Goal: Task Accomplishment & Management: Use online tool/utility

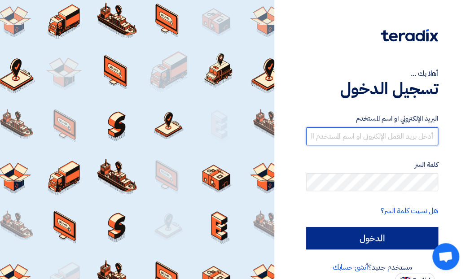
type input "[EMAIL_ADDRESS][DOMAIN_NAME]"
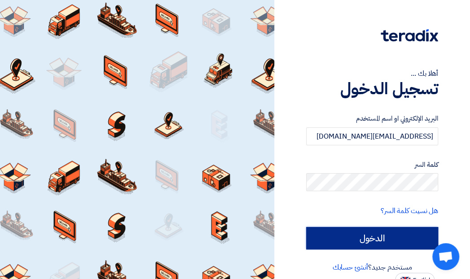
click at [363, 239] on input "الدخول" at bounding box center [372, 238] width 132 height 22
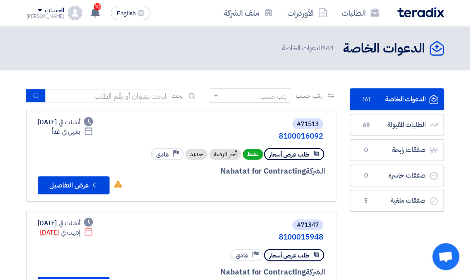
click at [382, 101] on link "الدعوات الخاصة الدعوات الخاصة 161" at bounding box center [396, 99] width 94 height 22
click at [294, 133] on link "8100016092" at bounding box center [233, 136] width 179 height 8
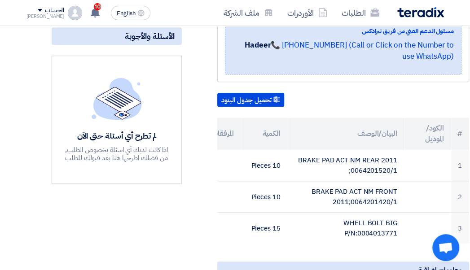
scroll to position [95, -25]
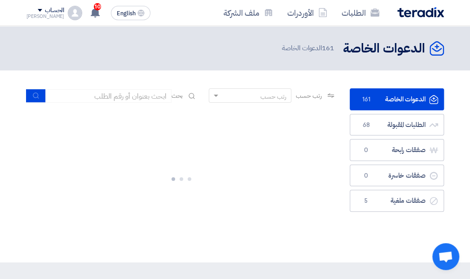
click at [412, 100] on link "الدعوات الخاصة الدعوات الخاصة 161" at bounding box center [396, 99] width 94 height 22
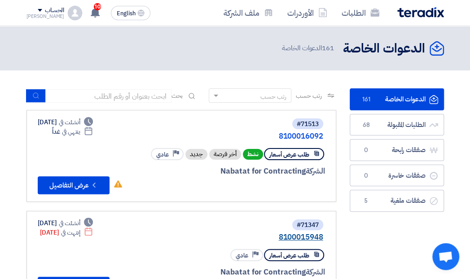
click at [305, 238] on link "8100015948" at bounding box center [233, 237] width 179 height 8
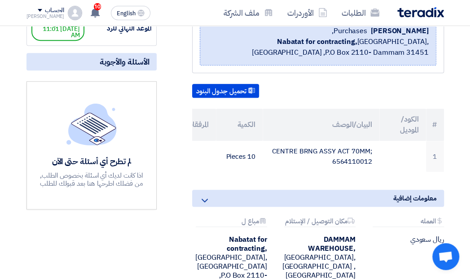
scroll to position [224, 0]
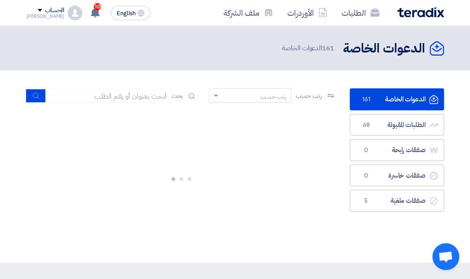
click at [396, 97] on link "الدعوات الخاصة الدعوات الخاصة 161" at bounding box center [396, 99] width 94 height 22
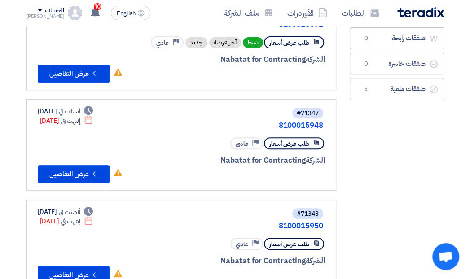
scroll to position [224, 0]
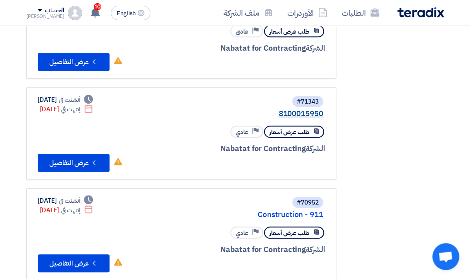
click at [295, 113] on link "8100015950" at bounding box center [233, 114] width 179 height 8
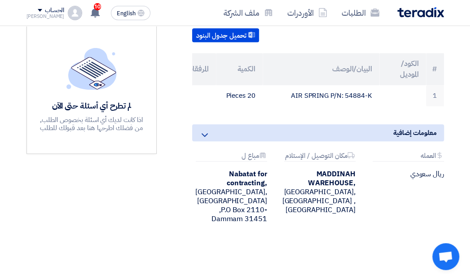
scroll to position [56, 0]
